Goal: Navigation & Orientation: Find specific page/section

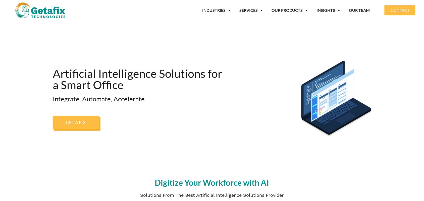
click at [42, 15] on img at bounding box center [40, 11] width 50 height 16
click at [43, 14] on img at bounding box center [40, 11] width 50 height 16
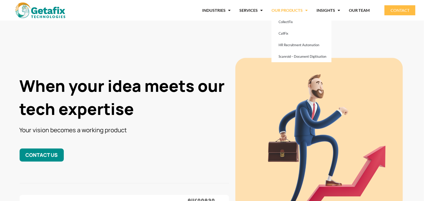
click at [300, 13] on link "OUR PRODUCTS" at bounding box center [290, 11] width 36 height 12
click at [297, 13] on link "OUR PRODUCTS" at bounding box center [290, 11] width 36 height 12
